Goal: Submit feedback/report problem

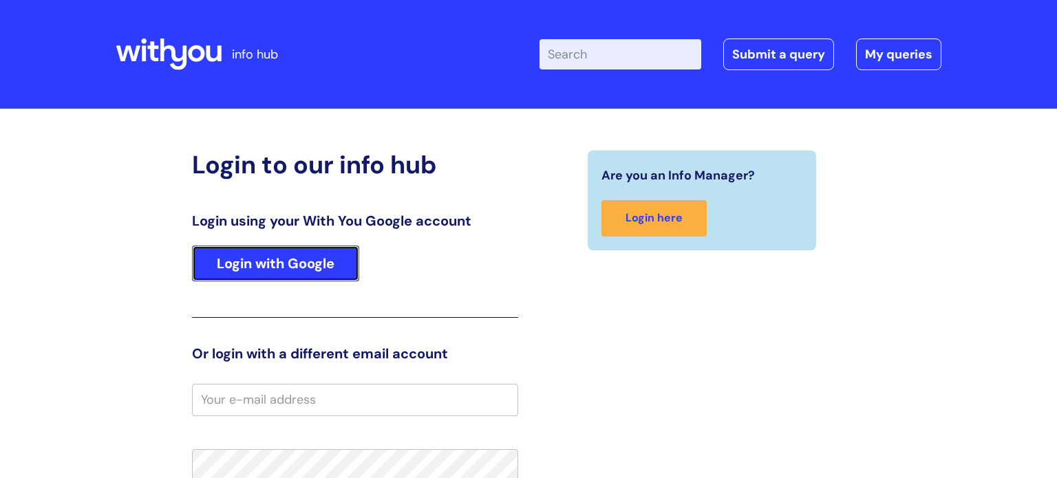
click at [314, 270] on link "Login with Google" at bounding box center [275, 264] width 167 height 36
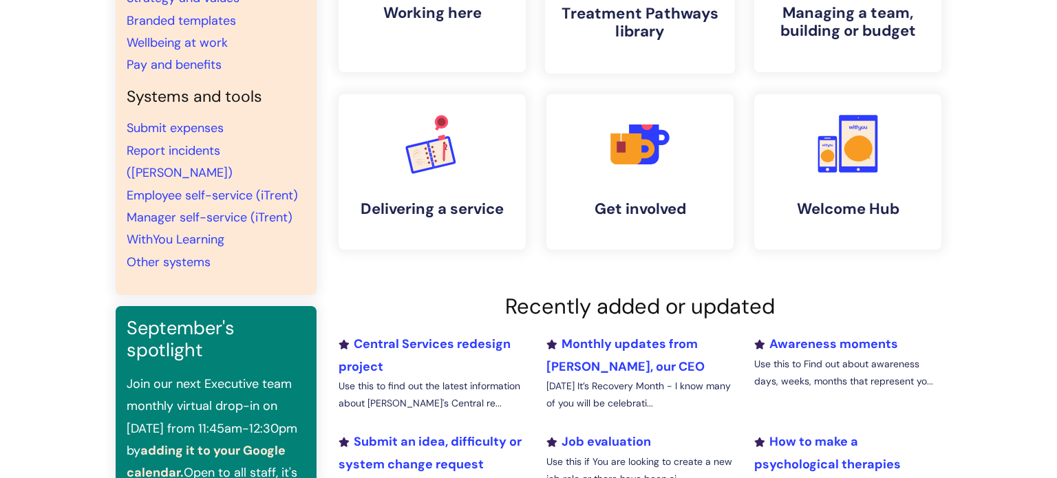
scroll to position [228, 0]
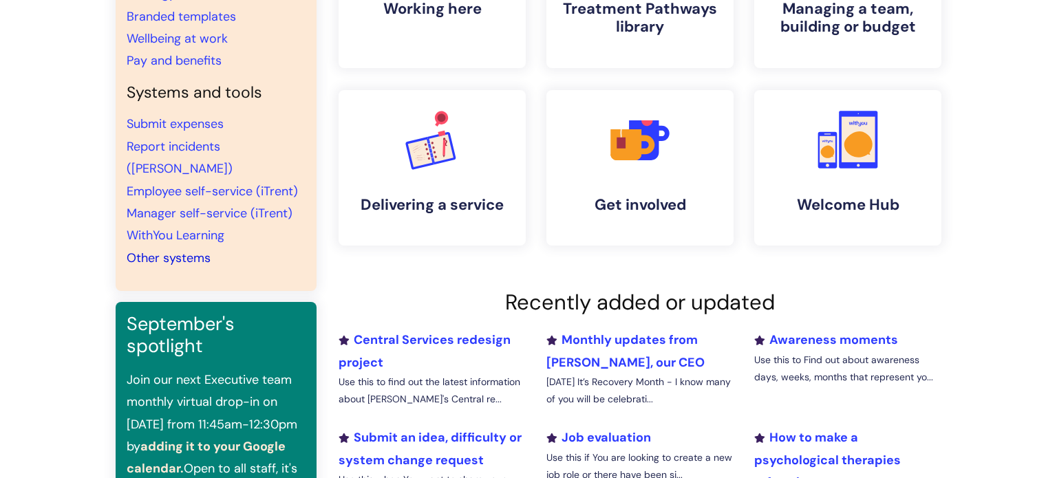
click at [178, 250] on link "Other systems" at bounding box center [169, 258] width 84 height 17
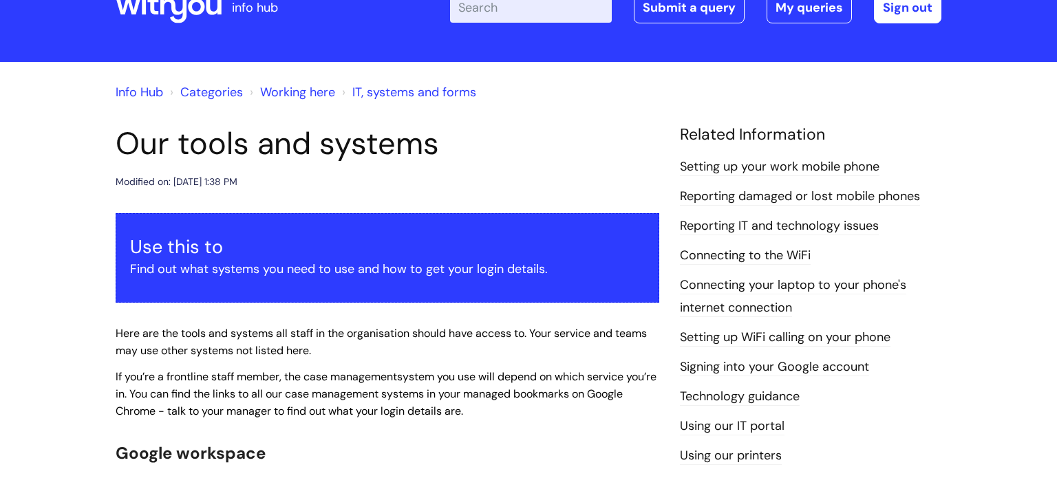
scroll to position [47, 0]
click at [748, 226] on link "Reporting IT and technology issues" at bounding box center [779, 226] width 199 height 18
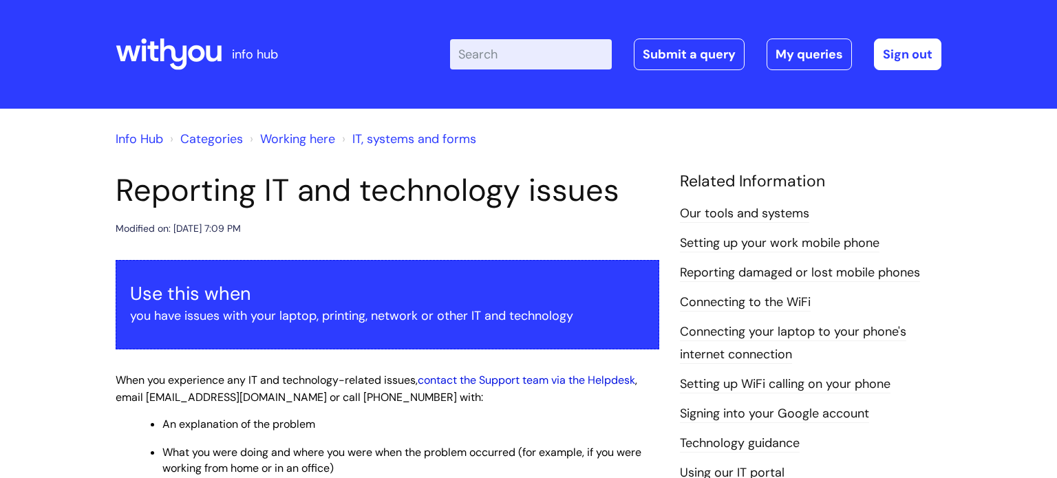
click at [520, 383] on link "contact the Support team via the Helpdesk" at bounding box center [526, 380] width 217 height 14
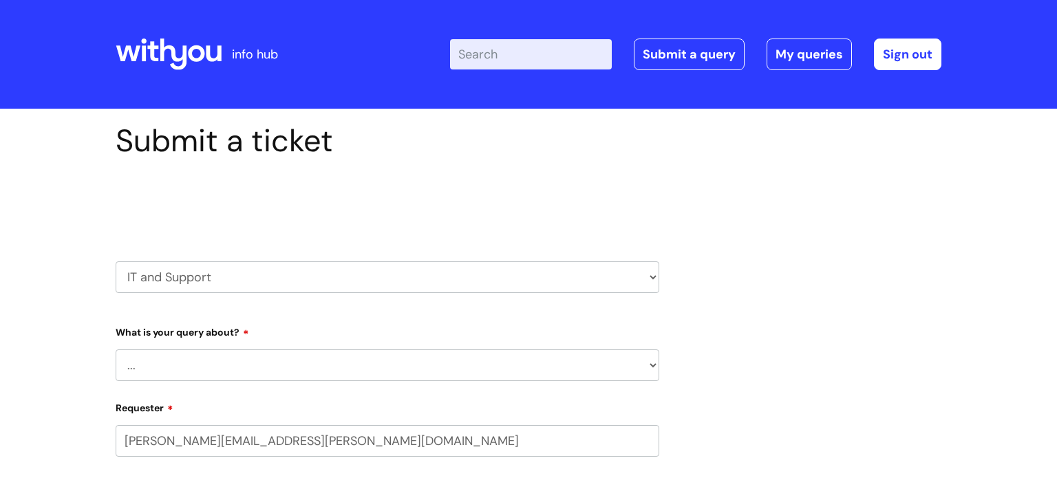
select select "80004286527"
click at [649, 369] on select "... Mobile Phone Reset & MFA Accounts, Starters and Leavers IT Hardware issue I…" at bounding box center [387, 365] width 543 height 32
select select "Something Else"
click at [116, 349] on select "... Mobile Phone Reset & MFA Accounts, Starters and Leavers IT Hardware issue I…" at bounding box center [387, 365] width 543 height 32
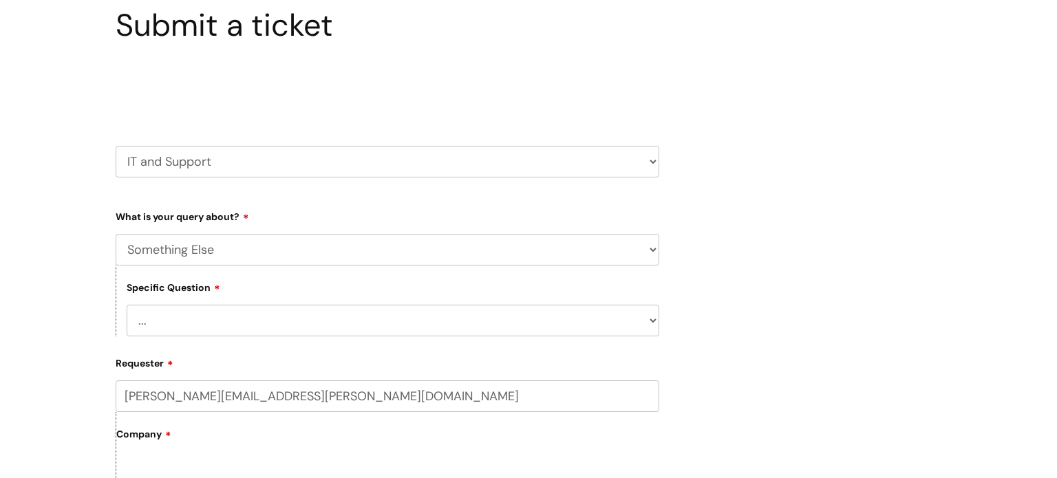
scroll to position [118, 0]
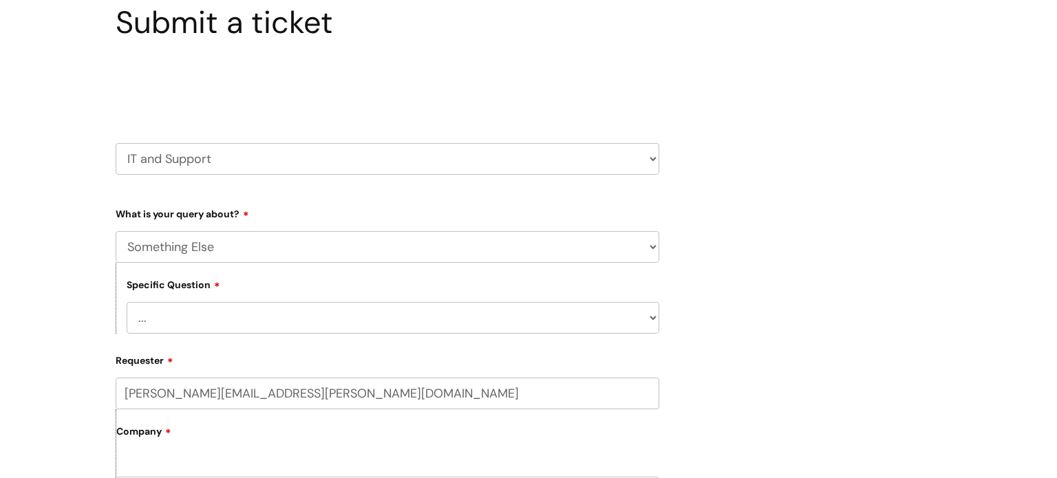
click at [647, 316] on select "... My problem is not listed" at bounding box center [393, 318] width 532 height 32
select select "My problem is not listed"
click at [127, 302] on select "... My problem is not listed" at bounding box center [393, 318] width 532 height 32
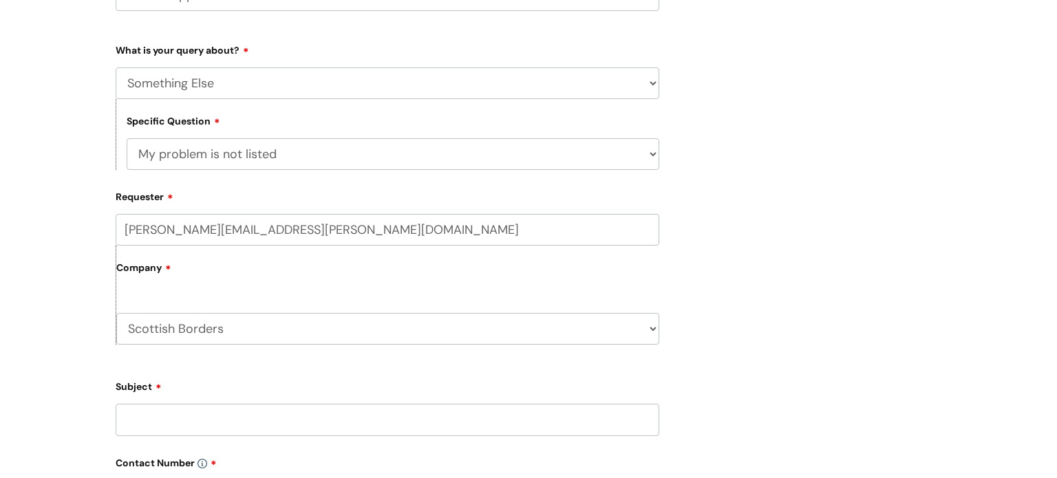
scroll to position [281, 0]
click at [647, 337] on select "Scottish Borders WithYou Current Staff" at bounding box center [387, 330] width 543 height 32
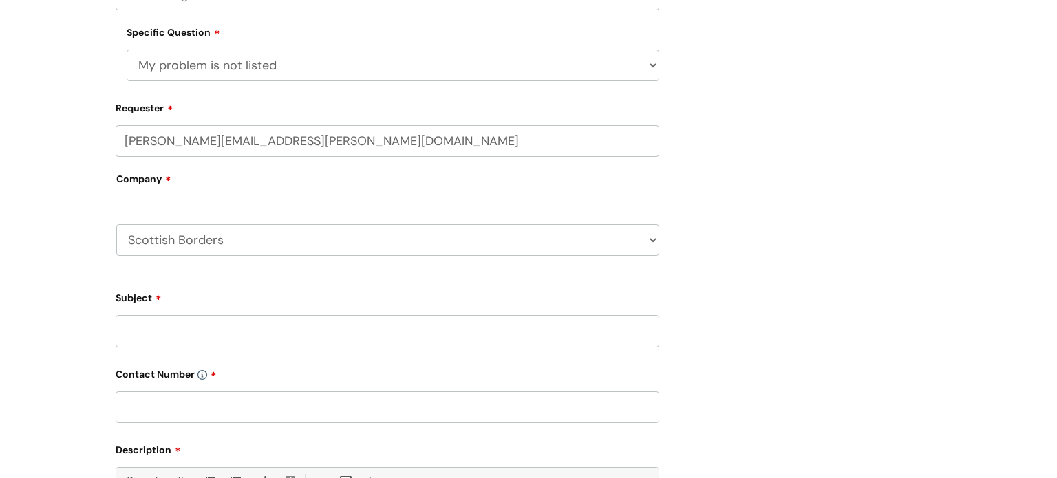
scroll to position [371, 0]
click at [651, 245] on select "Scottish Borders WithYou Current Staff" at bounding box center [387, 240] width 543 height 32
select select "80004418241"
click at [116, 224] on select "Scottish Borders WithYou Current Staff" at bounding box center [387, 240] width 543 height 32
click at [649, 329] on input "Subject" at bounding box center [387, 330] width 543 height 32
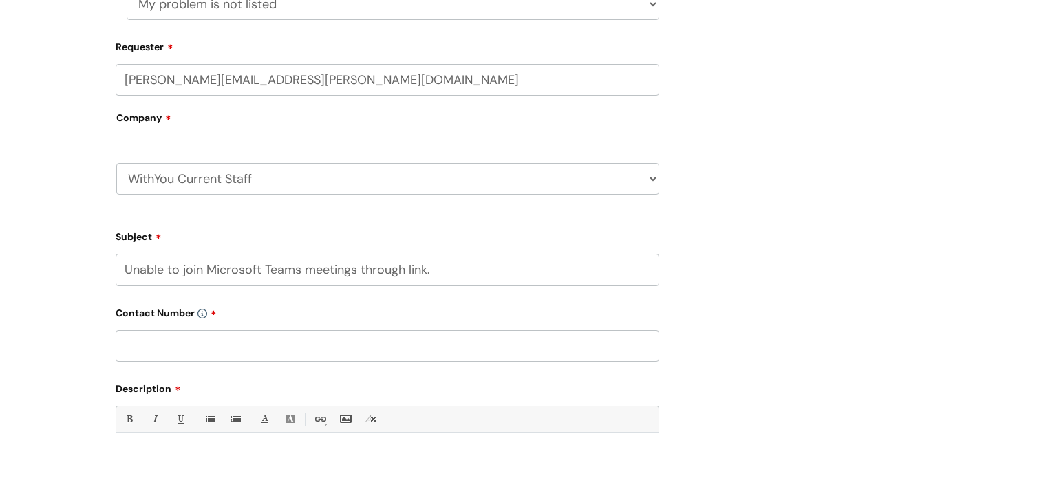
scroll to position [435, 0]
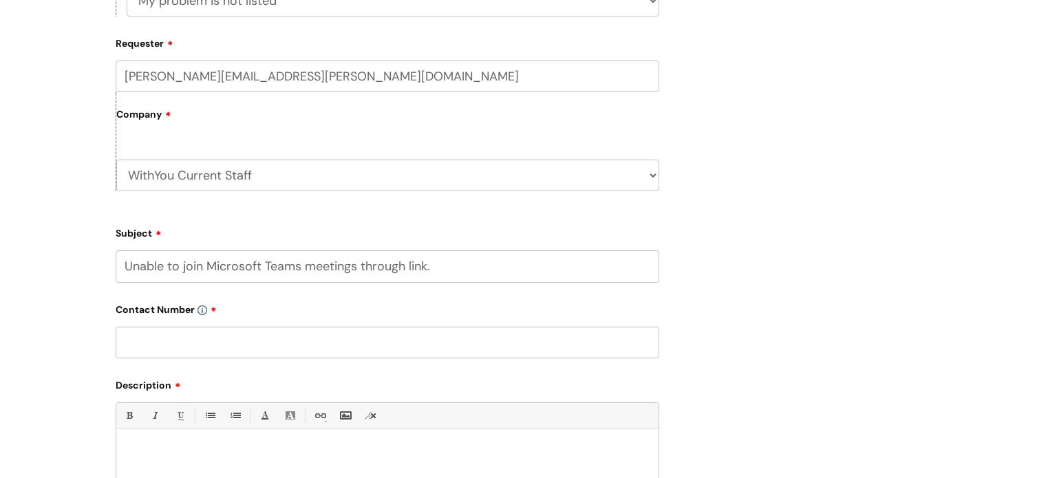
drag, startPoint x: 482, startPoint y: 263, endPoint x: 122, endPoint y: 261, distance: 360.5
click at [122, 261] on input "Unable to join Microsoft Teams meetings through link." at bounding box center [387, 266] width 543 height 32
click at [124, 262] on input "Unable to join Microsoft Teams meetings through link." at bounding box center [387, 266] width 543 height 32
click at [435, 274] on input "Unable to join Microsoft Teams meetings through link." at bounding box center [387, 266] width 543 height 32
drag, startPoint x: 431, startPoint y: 268, endPoint x: 109, endPoint y: 272, distance: 322.0
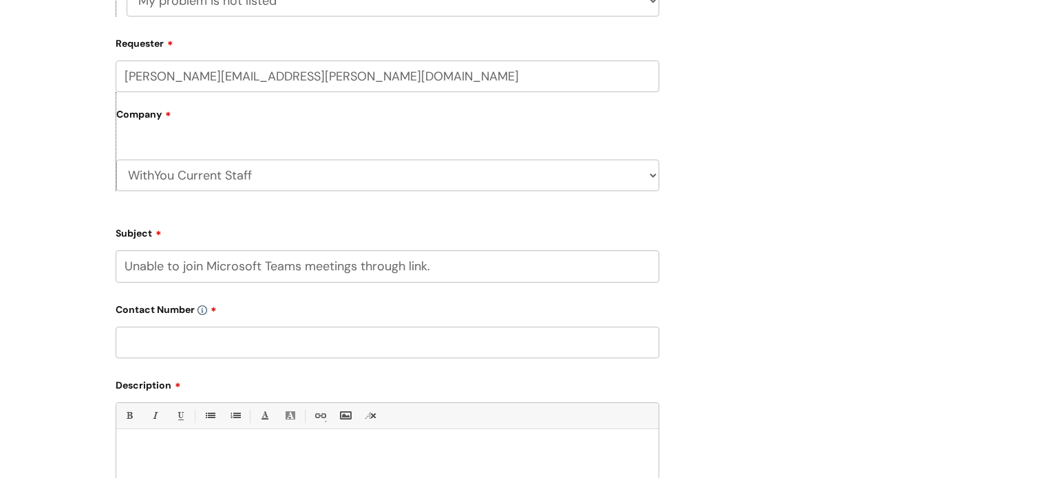
click at [109, 272] on div "Submit a ticket Select issue type HR / People IT and Support Clinical Drug Aler…" at bounding box center [387, 174] width 564 height 975
click at [169, 266] on input "Unable to join Microsoft Teams meetings through link." at bounding box center [387, 266] width 543 height 32
drag, startPoint x: 432, startPoint y: 266, endPoint x: 361, endPoint y: 266, distance: 70.9
click at [361, 266] on input "Unable to join Microsoft Teams meetings through link." at bounding box center [387, 266] width 543 height 32
type input "Unable to join Microsoft Teams meetings"
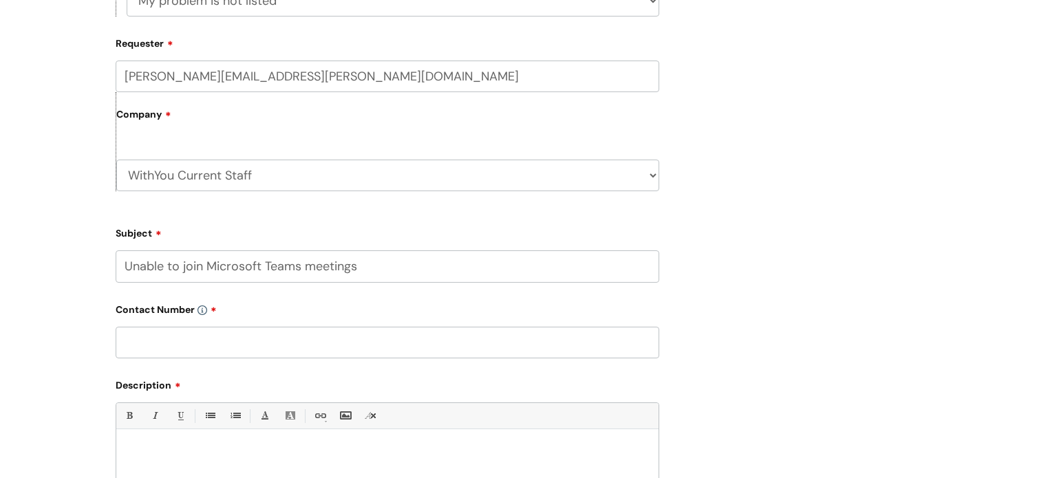
click at [323, 352] on input "text" at bounding box center [387, 343] width 543 height 32
type input "07890910111"
click at [407, 468] on div at bounding box center [387, 484] width 542 height 95
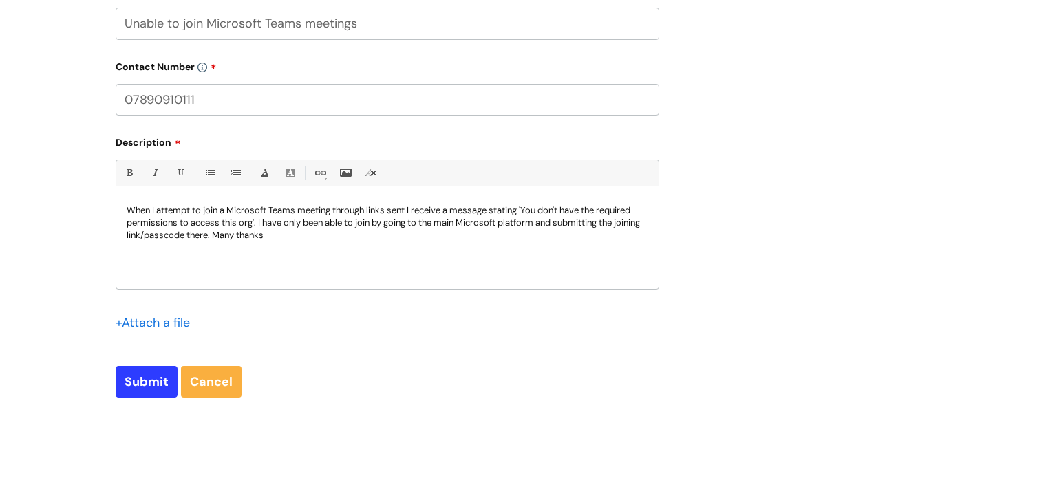
scroll to position [680, 0]
click at [155, 379] on input "Submit" at bounding box center [147, 381] width 62 height 32
type input "Please Wait..."
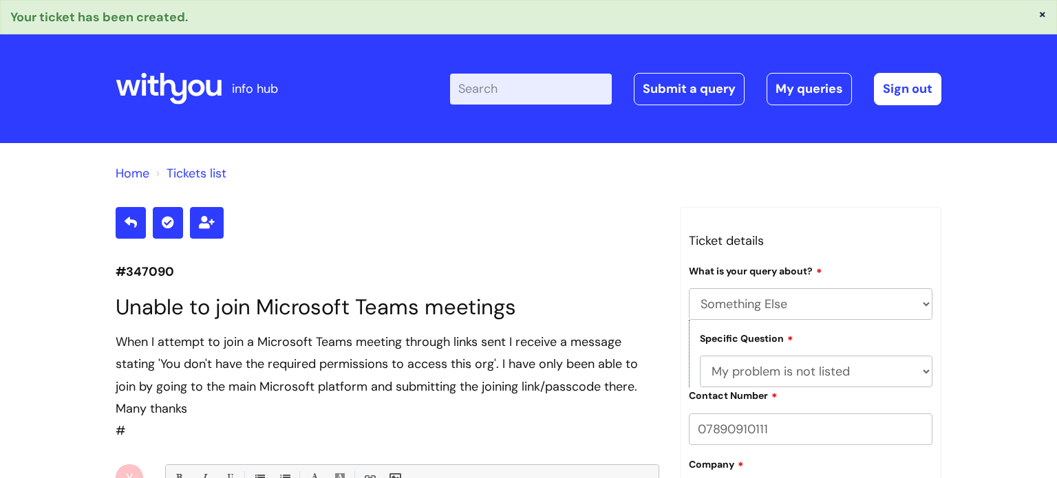
select select "Something Else"
select select "My problem is not listed"
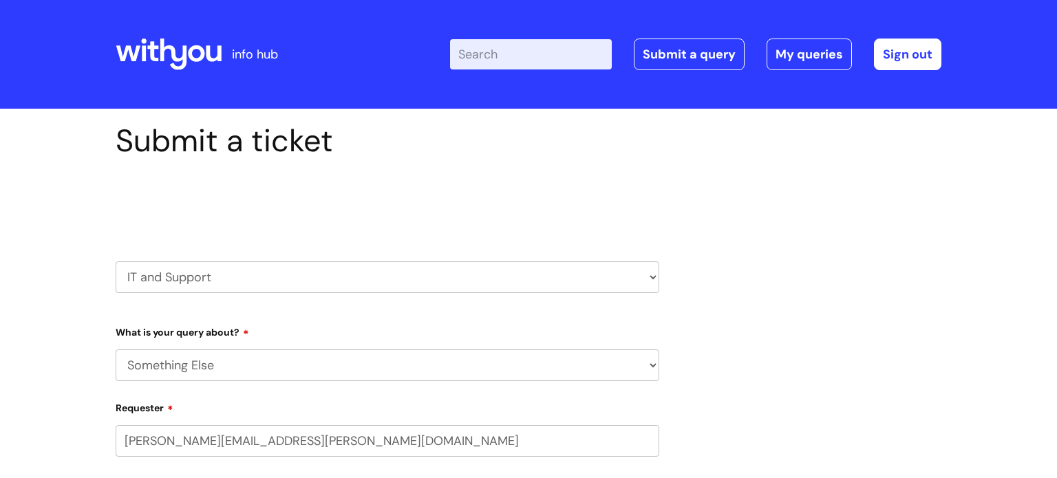
select select "Something Else"
select select "80004286527"
